Goal: Task Accomplishment & Management: Complete application form

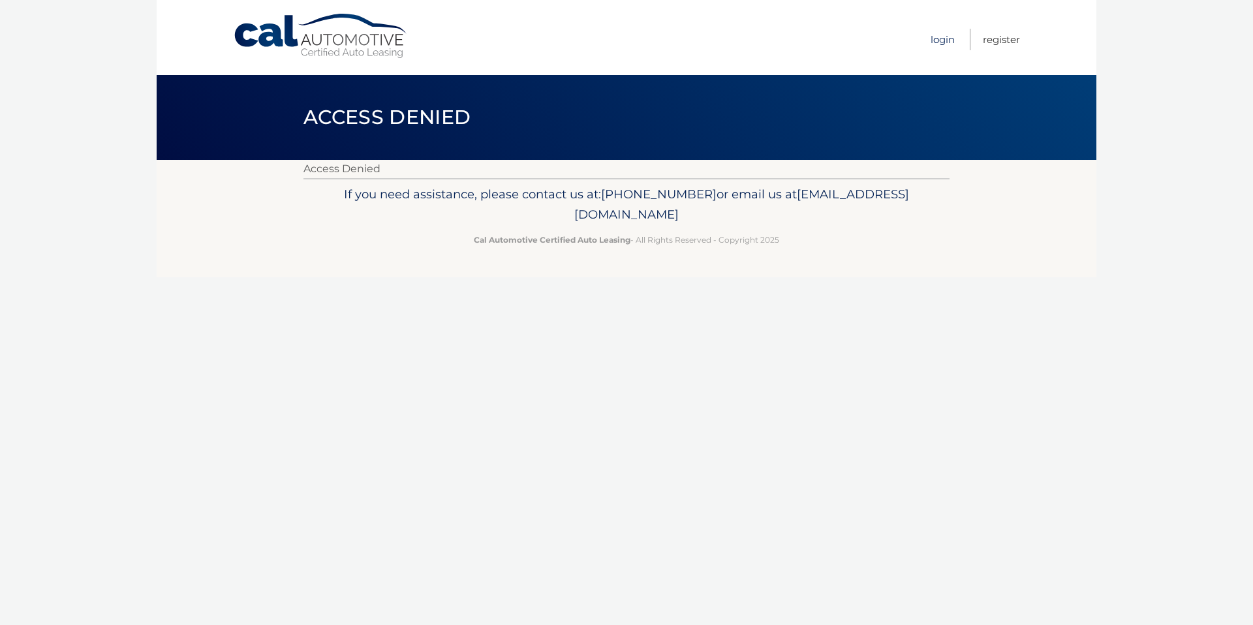
click at [941, 40] on link "Login" at bounding box center [942, 40] width 24 height 22
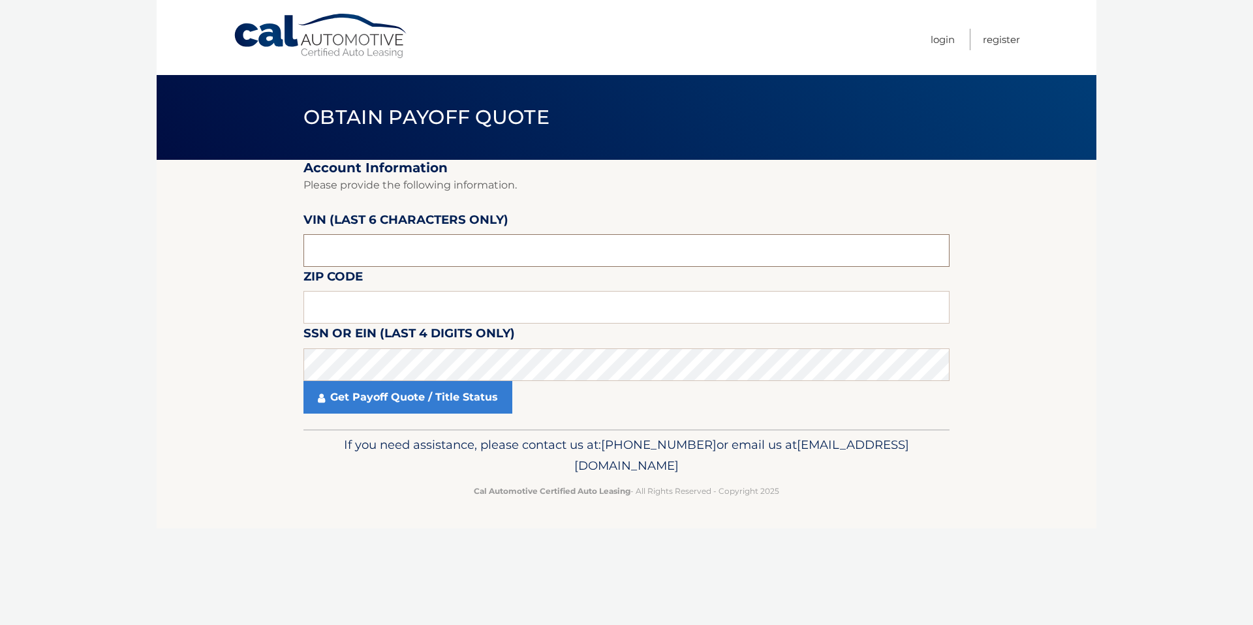
click at [372, 252] on input "text" at bounding box center [626, 250] width 646 height 33
type input "pp1316"
click at [309, 254] on input "pp1316" at bounding box center [626, 250] width 646 height 33
click at [340, 313] on input "text" at bounding box center [626, 307] width 646 height 33
type input "07642"
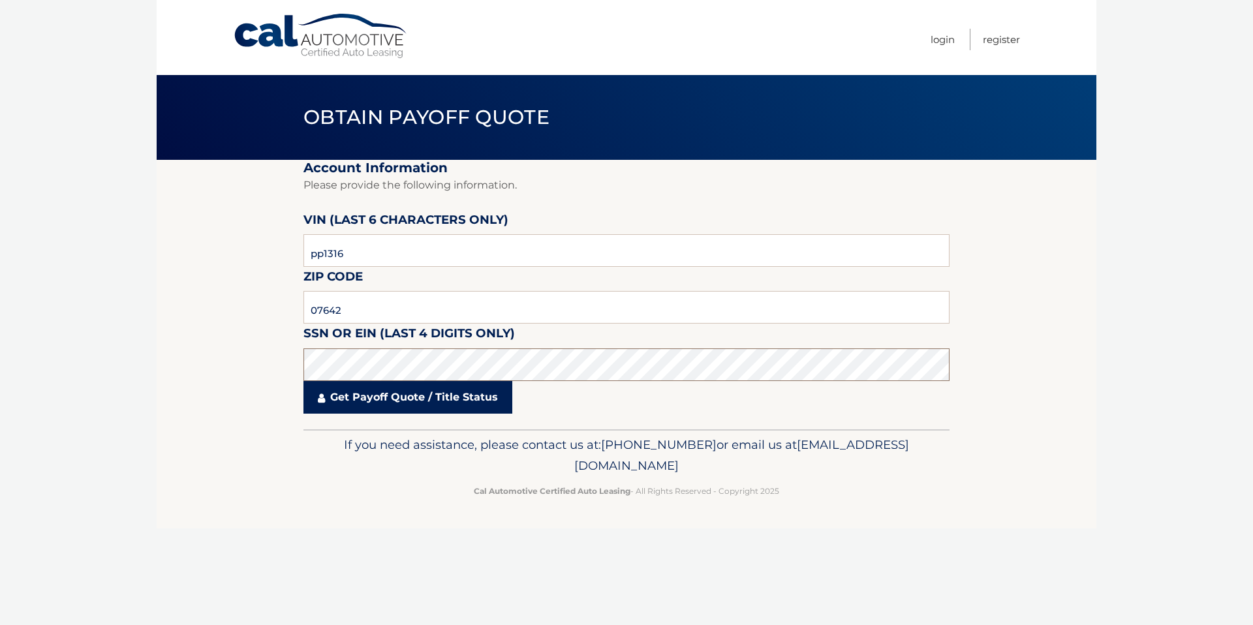
click button "For Originating Dealer" at bounding box center [0, 0] width 0 height 0
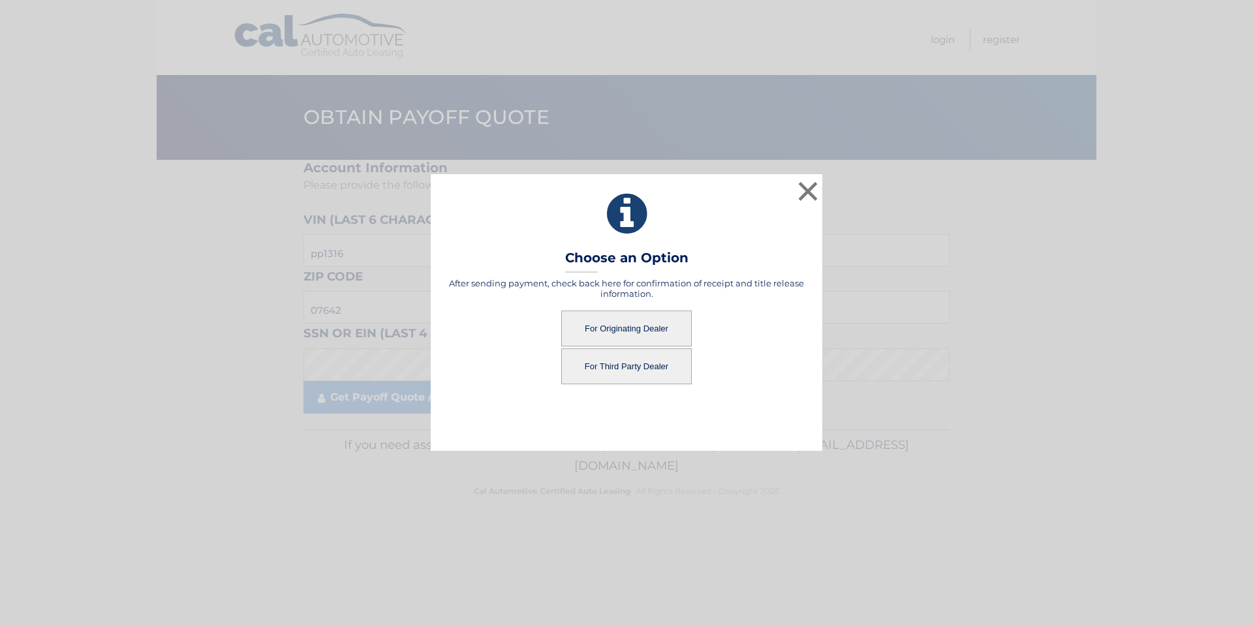
click at [661, 321] on button "For Originating Dealer" at bounding box center [626, 329] width 130 height 36
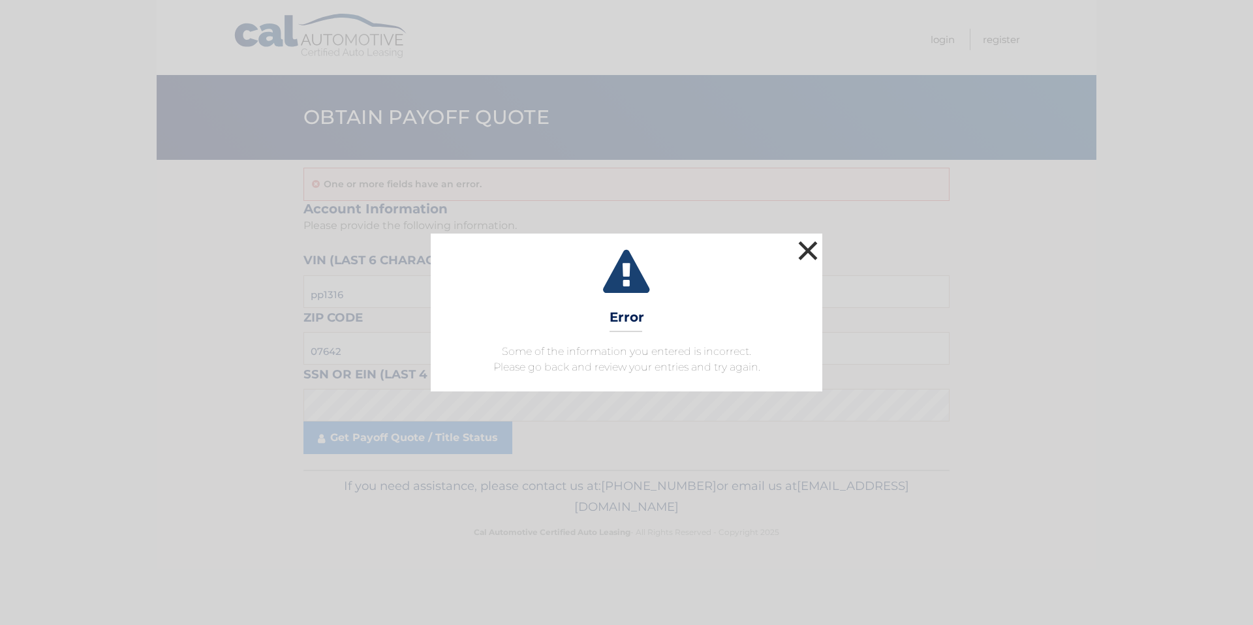
click at [804, 249] on button "×" at bounding box center [808, 250] width 26 height 26
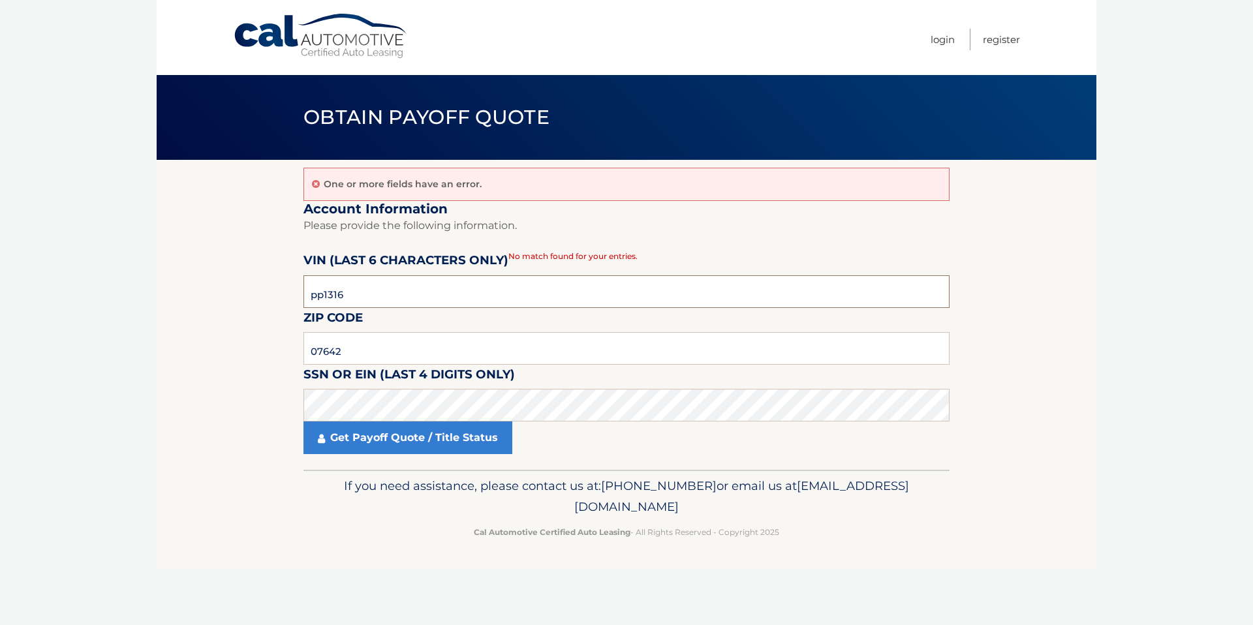
click at [417, 296] on input "pp1316" at bounding box center [626, 291] width 646 height 33
click at [212, 497] on footer "If you need assistance, please contact us at: 609-807-3200 or email us at Custo…" at bounding box center [627, 519] width 940 height 99
click at [378, 292] on input "pp1316" at bounding box center [626, 291] width 646 height 33
type input "p*****"
type input "P13168"
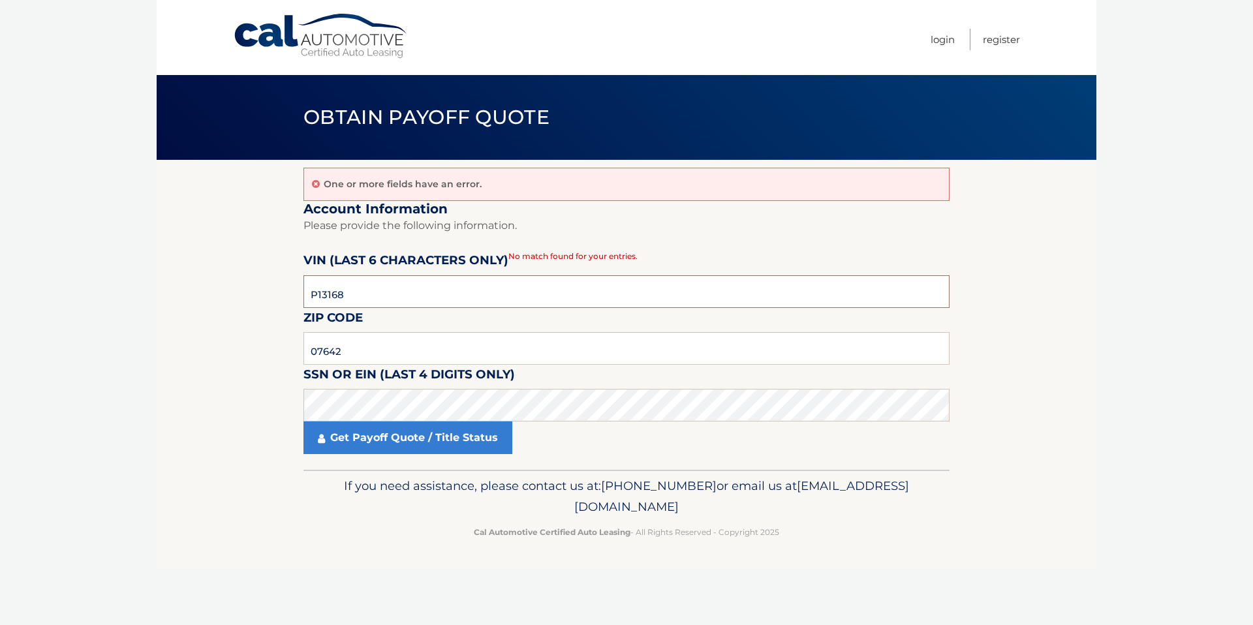
click button "For Originating Dealer" at bounding box center [0, 0] width 0 height 0
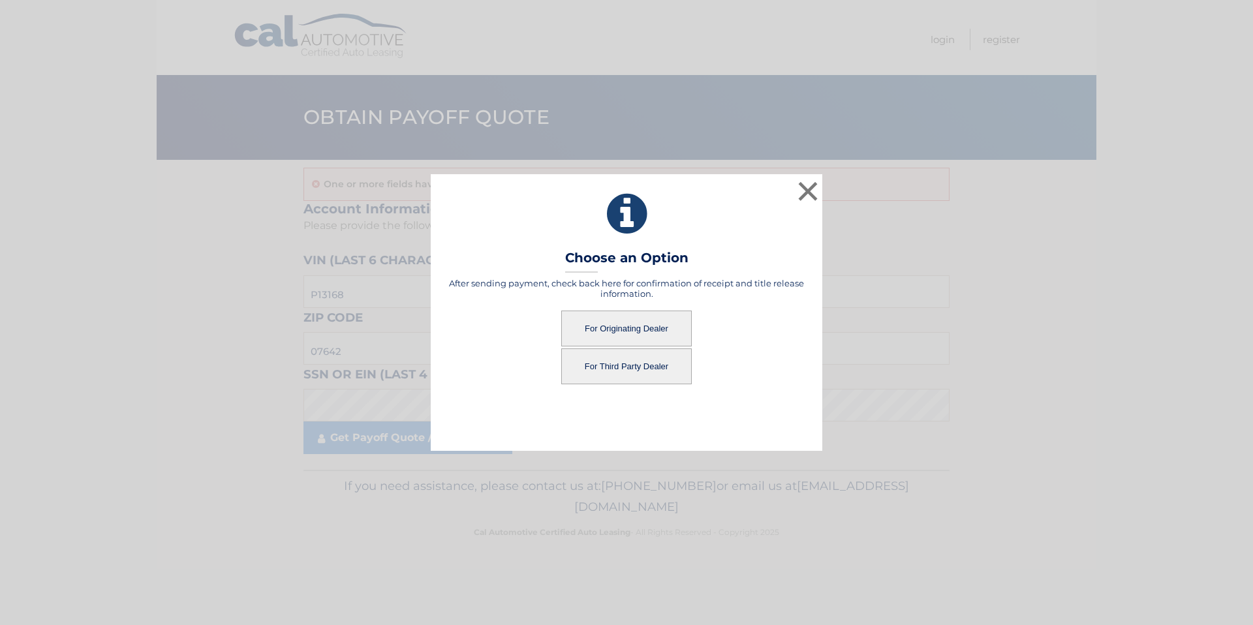
click at [601, 324] on button "For Originating Dealer" at bounding box center [626, 329] width 130 height 36
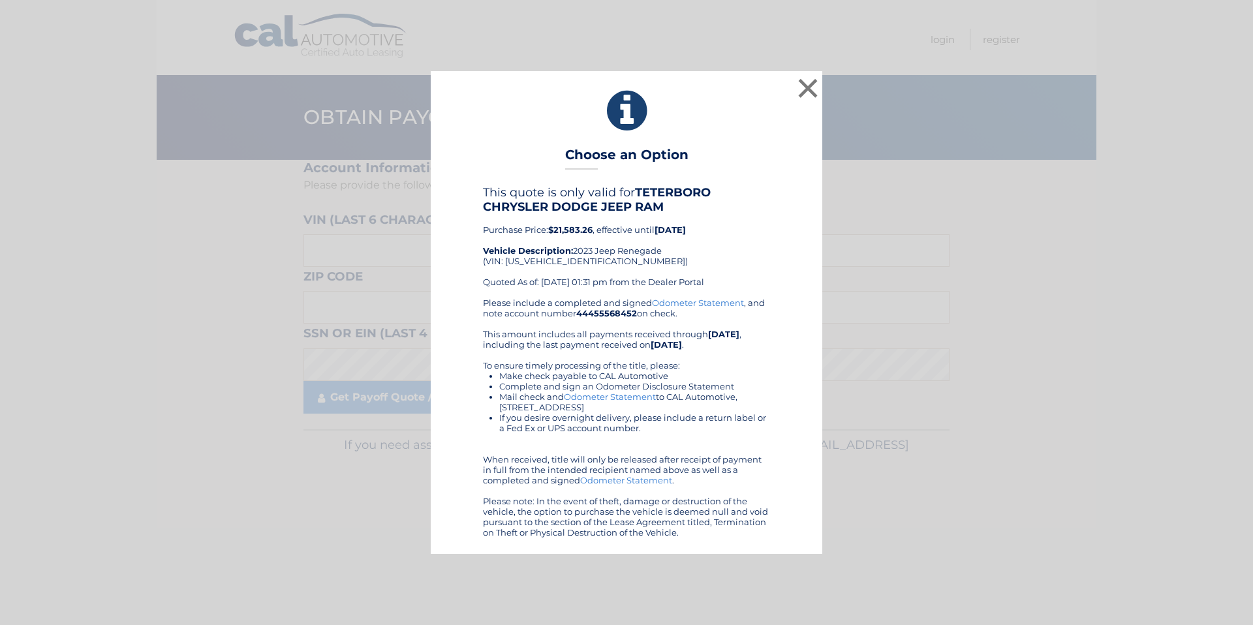
click at [190, 408] on div "× Choose an Option This quote is only valid for TETERBORO CHRYSLER DODGE JEEP R…" at bounding box center [626, 312] width 1242 height 483
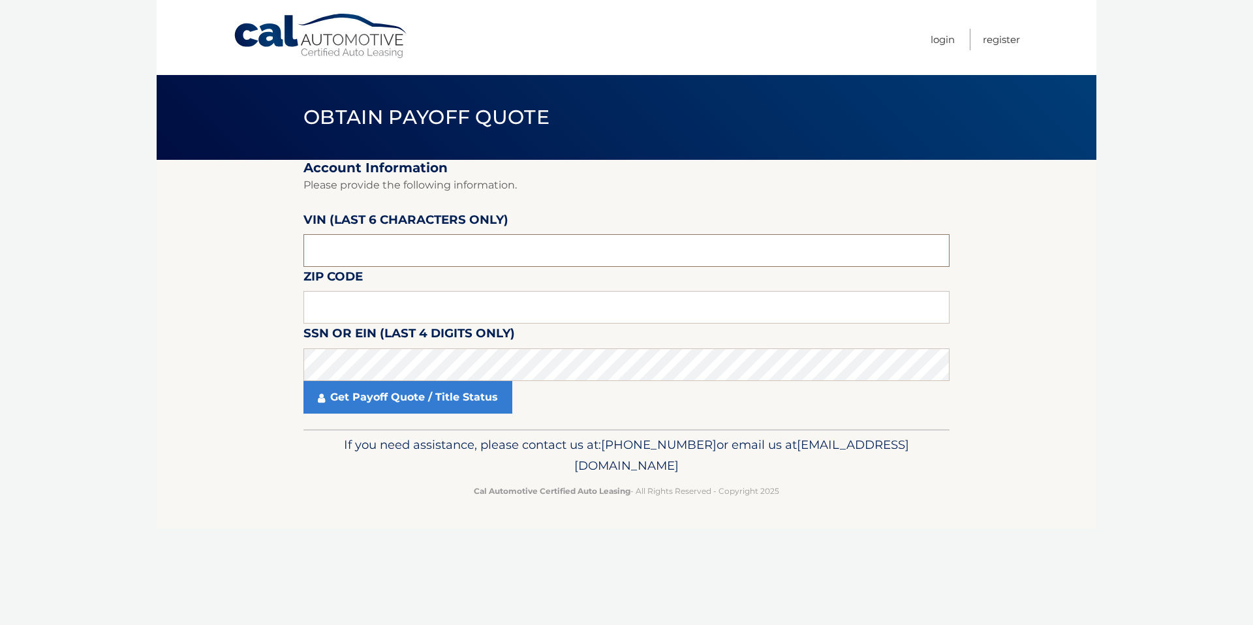
click at [365, 249] on input "text" at bounding box center [626, 250] width 646 height 33
click at [201, 389] on section "Account Information Please provide the following information. VIN (last 6 chara…" at bounding box center [627, 294] width 940 height 269
click at [403, 256] on input "text" at bounding box center [626, 250] width 646 height 33
type input "P13168"
click at [380, 303] on input "text" at bounding box center [626, 307] width 646 height 33
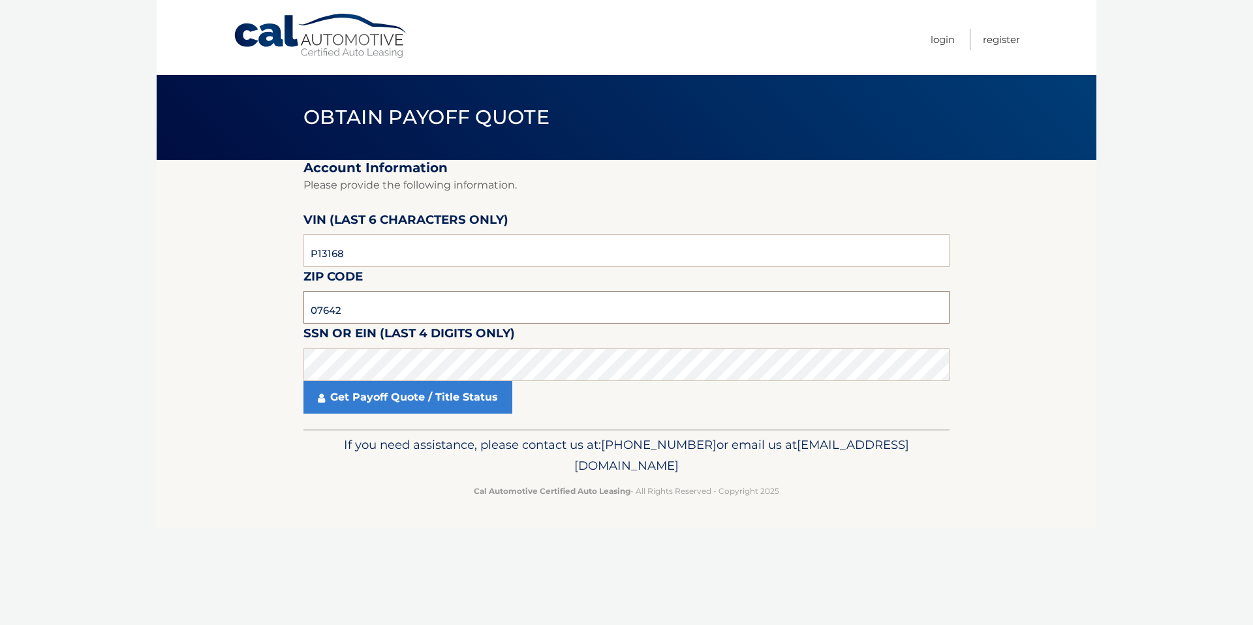
type input "07642"
click at [367, 395] on link "Get Payoff Quote / Title Status" at bounding box center [407, 397] width 209 height 33
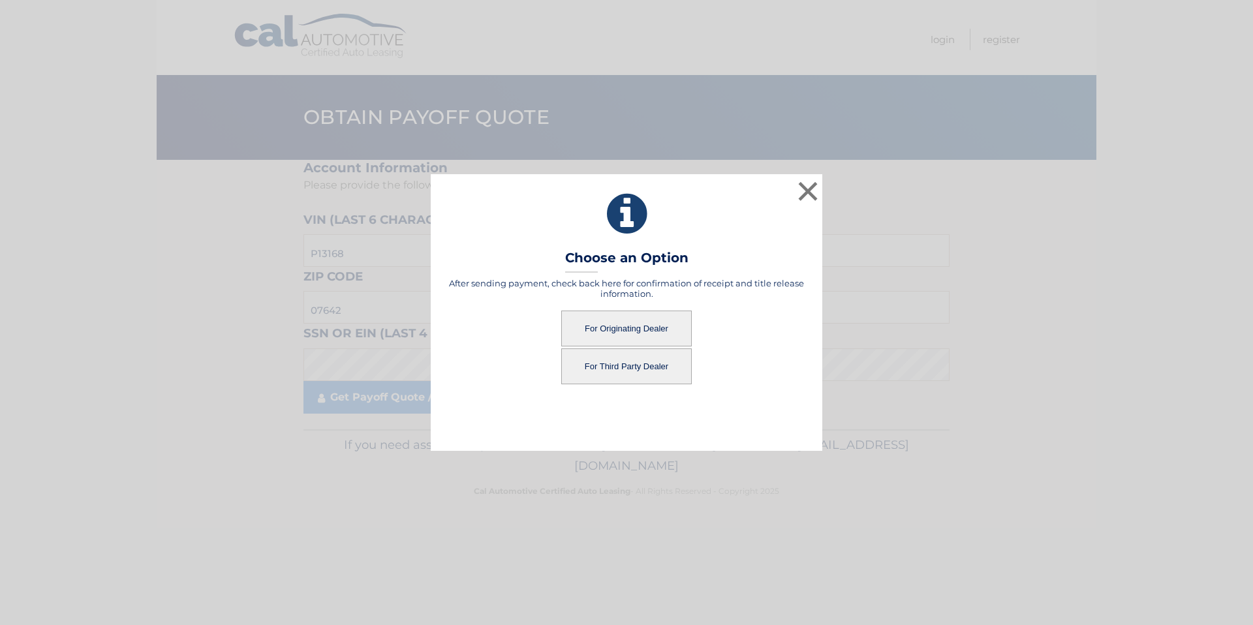
click at [647, 326] on button "For Originating Dealer" at bounding box center [626, 329] width 130 height 36
click at [607, 325] on button "For Originating Dealer" at bounding box center [626, 329] width 130 height 36
